Goal: Transaction & Acquisition: Purchase product/service

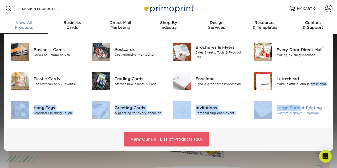
click at [298, 105] on div "Business Cards Cards as unique as you Postcards Cost-effective marketing" at bounding box center [168, 81] width 336 height 94
click at [305, 109] on div "Large Format Printing" at bounding box center [301, 108] width 50 height 6
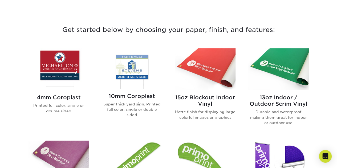
scroll to position [186, 0]
click at [286, 99] on h2 "13oz Indoor / Outdoor Scrim Vinyl" at bounding box center [278, 100] width 60 height 13
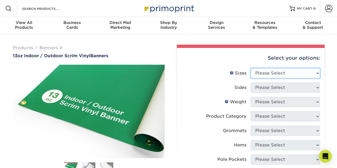
click at [293, 72] on select "Please Select 24" x 36" 24" x 48" 36" x 48" 36" x 60" 36" x 72" 36" x 96" 36" x…" at bounding box center [285, 73] width 69 height 10
select select "36.00x96.00"
click at [251, 68] on select "Please Select 24" x 36" 24" x 48" 36" x 48" 36" x 60" 36" x 72" 36" x 96" 36" x…" at bounding box center [285, 73] width 69 height 10
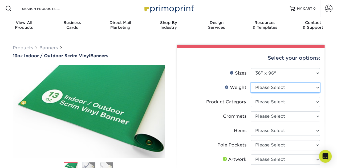
click at [306, 86] on select "Please Select 13OZ" at bounding box center [285, 88] width 69 height 10
select select "13OZ"
click at [251, 83] on select "Please Select 13OZ" at bounding box center [285, 88] width 69 height 10
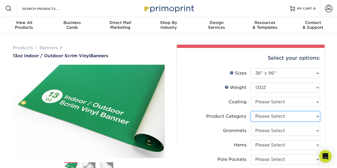
click at [292, 117] on select "Please Select 13oz Scrim Vinyl Banner - Matte" at bounding box center [285, 116] width 69 height 10
select select "bb192c35-bb20-422d-b6fe-0c7f48e5aa48"
click at [251, 111] on select "Please Select 13oz Scrim Vinyl Banner - Matte" at bounding box center [285, 116] width 69 height 10
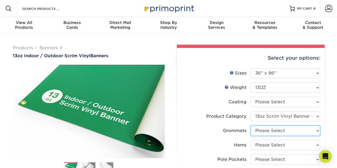
click at [287, 130] on select "Please Select No Grommets Yes, Grommet All 4 Corners Yes, Grommets Every 1 ft. …" at bounding box center [285, 131] width 69 height 10
select select "844af484-45a3-48a0-88de-19e51b139d69"
click at [251, 126] on select "Please Select No Grommets Yes, Grommet All 4 Corners Yes, Grommets Every 1 ft. …" at bounding box center [285, 131] width 69 height 10
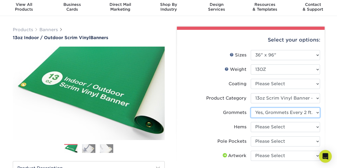
scroll to position [53, 0]
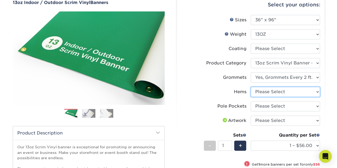
click at [289, 93] on select "Please Select No Hems/Pole Pockets Yes, Hems Top and Bottom Only Yes, Hems All …" at bounding box center [285, 92] width 69 height 10
select select "799b34bf-ff99-4291-b254-51157b744628"
click at [251, 87] on select "Please Select No Hems/Pole Pockets Yes, Hems Top and Bottom Only Yes, Hems All …" at bounding box center [285, 92] width 69 height 10
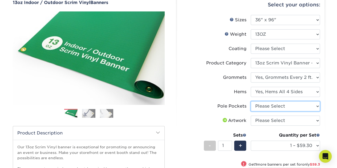
click at [279, 106] on select "Please Select No Pole Pockets 2 in. Left and Right 2 in. Top and Bottom 4 in. L…" at bounding box center [285, 106] width 69 height 10
select select "462c5fe9-21e9-49a0-afb4-1c6e8664fe13"
click at [251, 101] on select "Please Select No Pole Pockets 2 in. Left and Right 2 in. Top and Bottom 4 in. L…" at bounding box center [285, 106] width 69 height 10
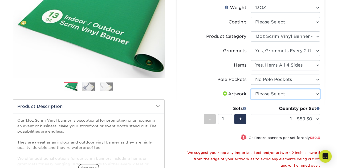
click at [288, 94] on select "Please Select I will upload files I need a design - $50" at bounding box center [285, 94] width 69 height 10
select select "upload"
click at [251, 89] on select "Please Select I will upload files I need a design - $50" at bounding box center [285, 94] width 69 height 10
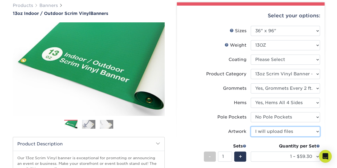
scroll to position [0, 0]
